Goal: Check status: Check status

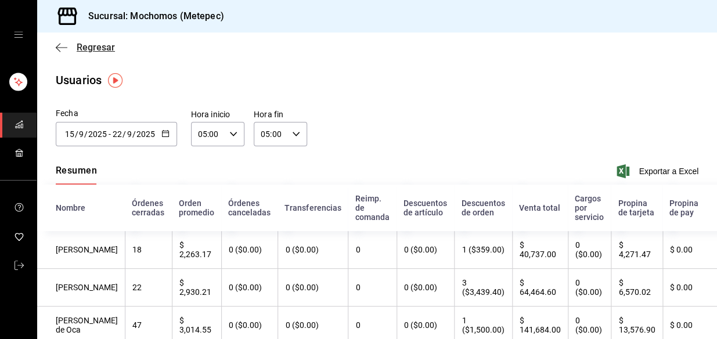
click at [58, 44] on icon "button" at bounding box center [62, 47] width 12 height 10
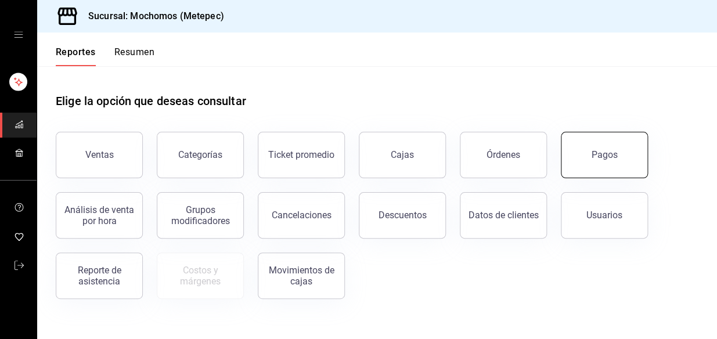
click at [627, 163] on button "Pagos" at bounding box center [604, 155] width 87 height 46
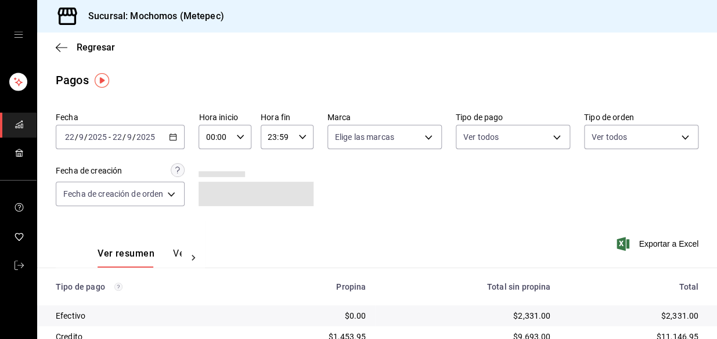
click at [173, 133] on icon "button" at bounding box center [173, 137] width 8 height 8
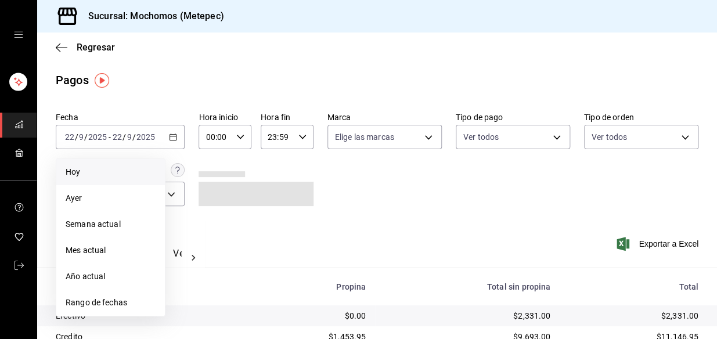
click at [106, 180] on li "Hoy" at bounding box center [110, 172] width 109 height 26
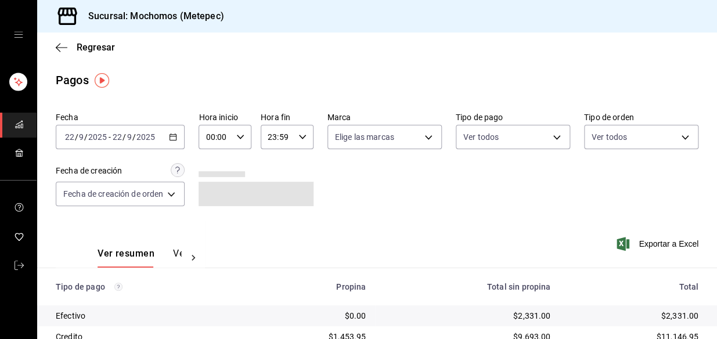
click at [240, 135] on icon "button" at bounding box center [240, 137] width 8 height 8
click at [211, 201] on span "03" at bounding box center [213, 197] width 8 height 9
type input "03:00"
click at [384, 188] on div at bounding box center [358, 169] width 717 height 339
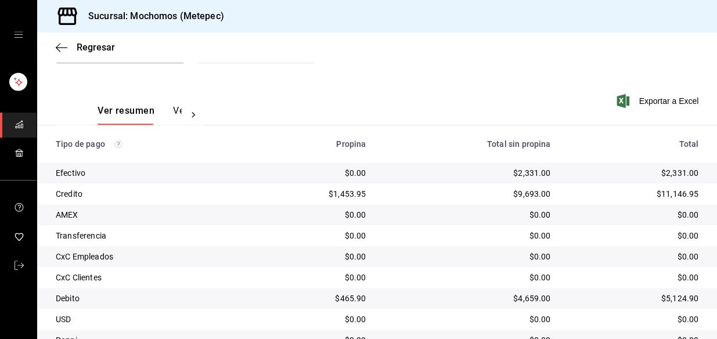
scroll to position [158, 0]
